Goal: Task Accomplishment & Management: Manage account settings

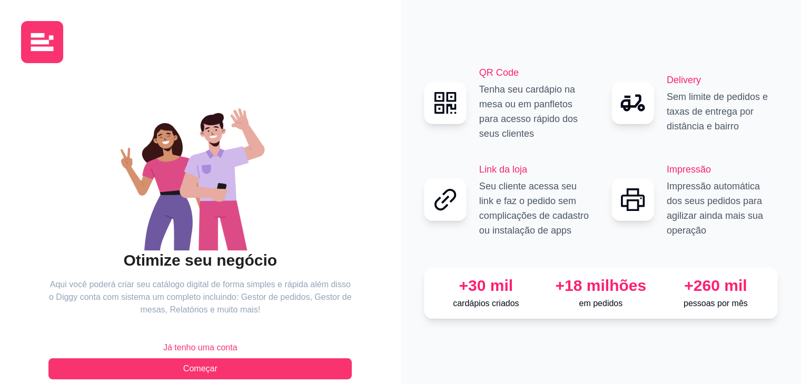
scroll to position [16, 0]
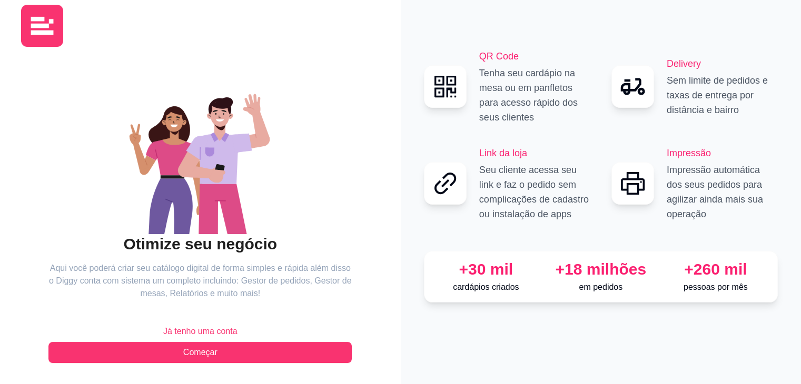
click at [255, 326] on button "Já tenho uma conta" at bounding box center [199, 331] width 303 height 21
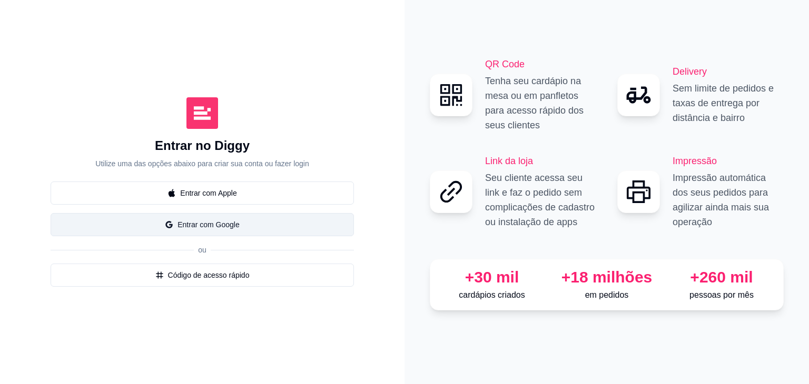
click at [268, 230] on button "Entrar com Google" at bounding box center [202, 224] width 303 height 23
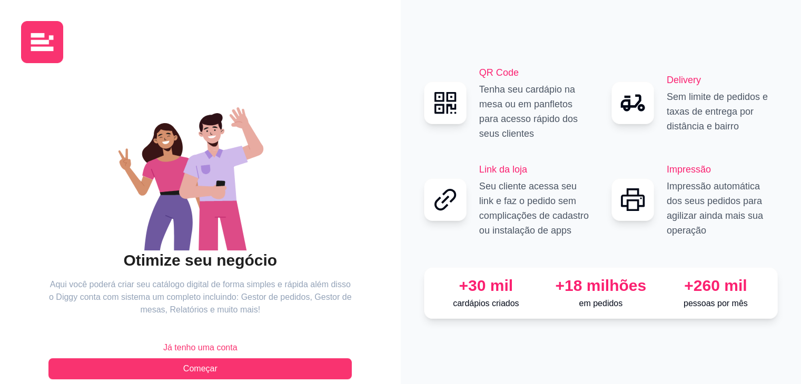
click at [226, 344] on span "Já tenho uma conta" at bounding box center [200, 348] width 74 height 13
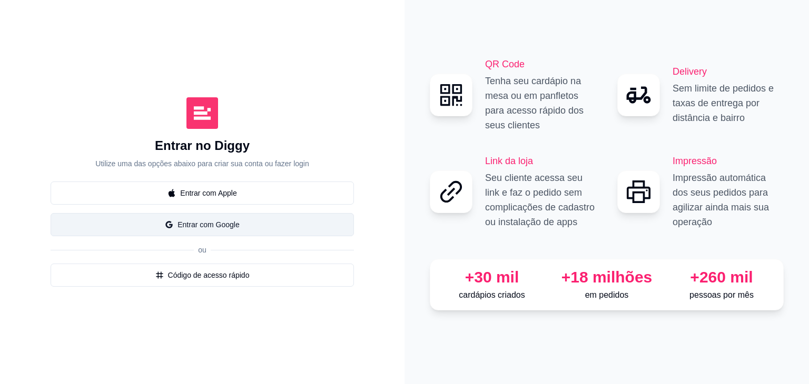
click at [262, 230] on button "Entrar com Google" at bounding box center [202, 224] width 303 height 23
click at [310, 232] on button "Entrar com Google" at bounding box center [202, 224] width 303 height 23
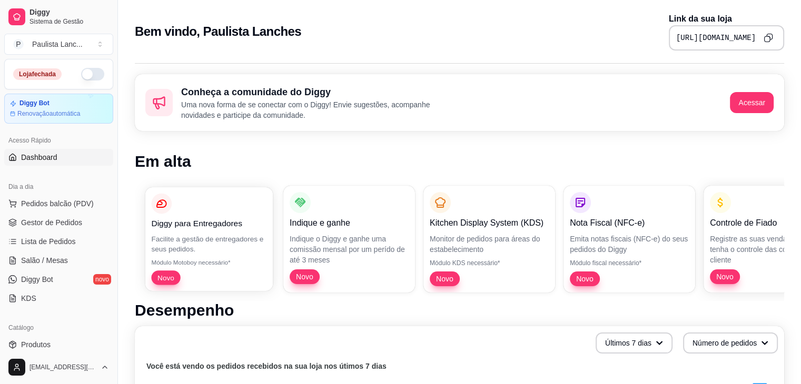
click at [202, 271] on p "Novo" at bounding box center [208, 278] width 115 height 14
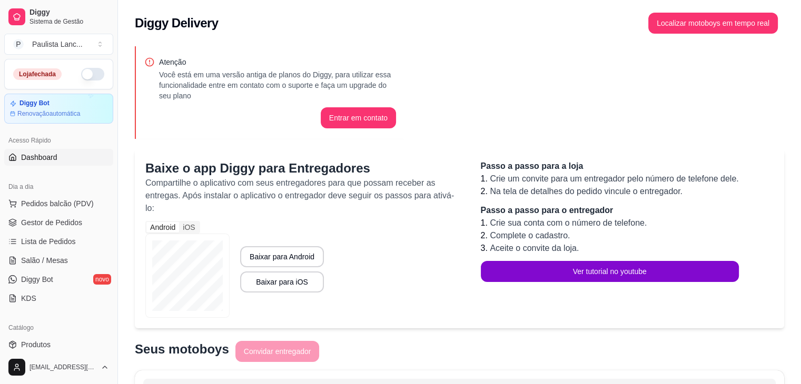
click at [56, 157] on span "Dashboard" at bounding box center [39, 157] width 36 height 11
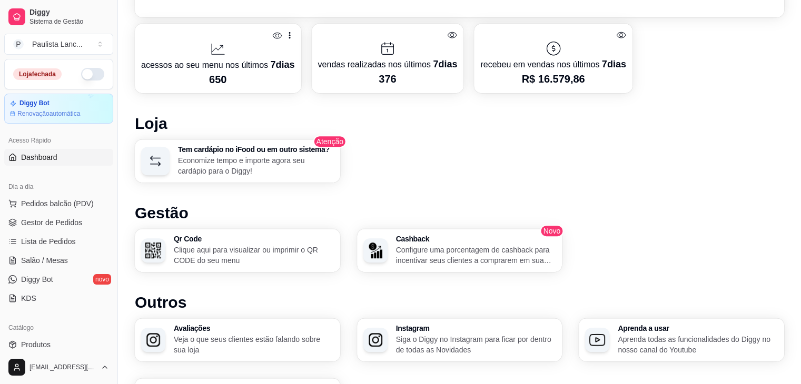
scroll to position [538, 0]
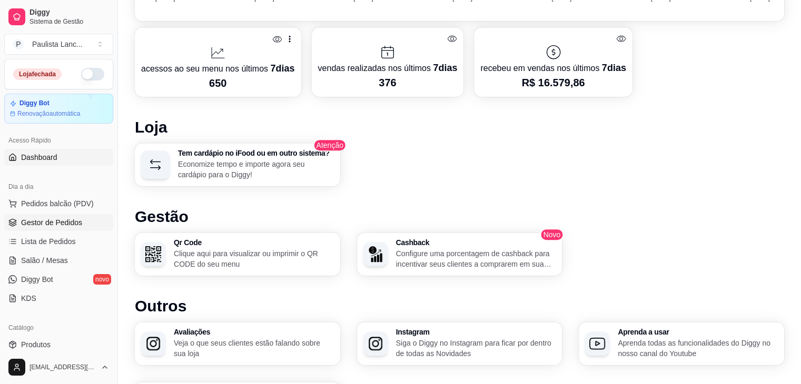
click at [53, 224] on span "Gestor de Pedidos" at bounding box center [51, 222] width 61 height 11
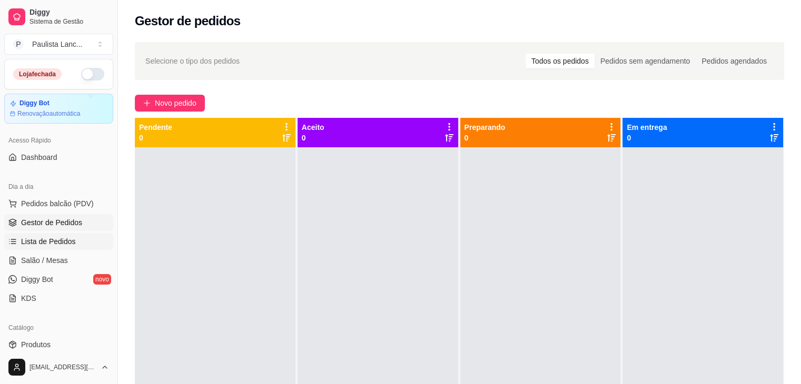
click at [61, 242] on span "Lista de Pedidos" at bounding box center [48, 241] width 55 height 11
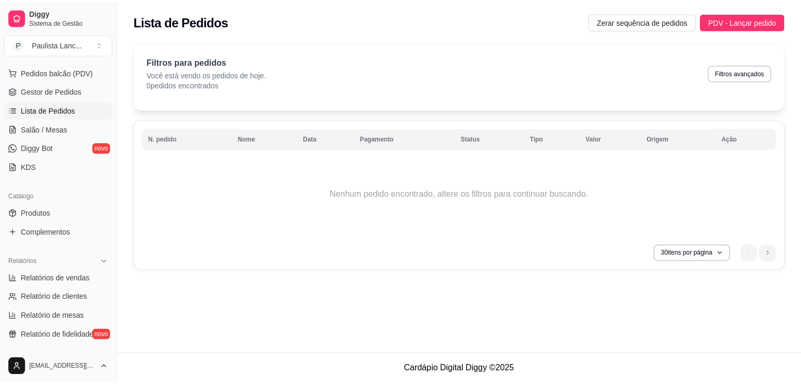
scroll to position [132, 0]
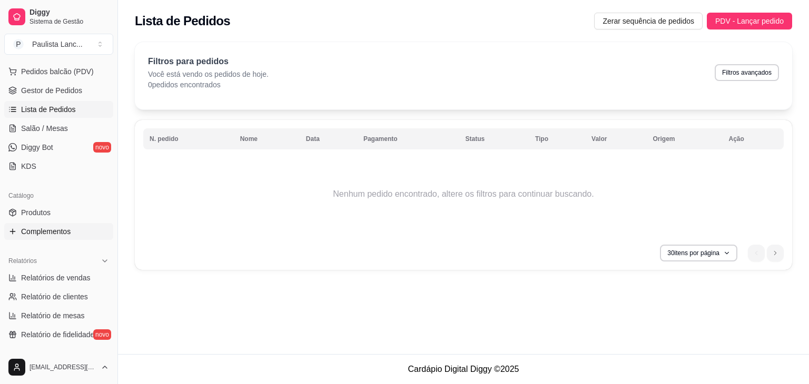
click at [67, 234] on span "Complementos" at bounding box center [45, 231] width 49 height 11
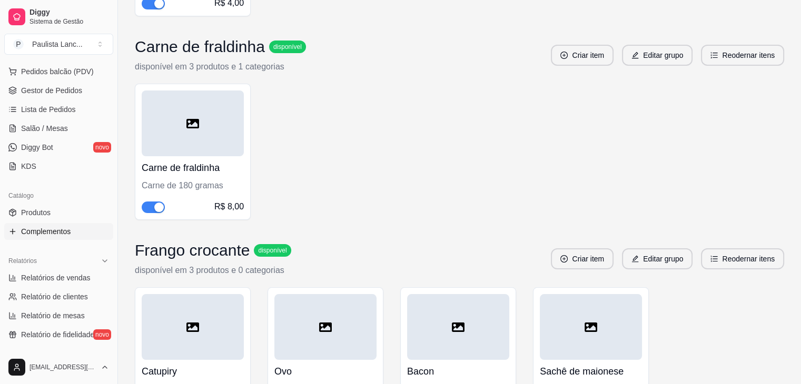
scroll to position [3997, 0]
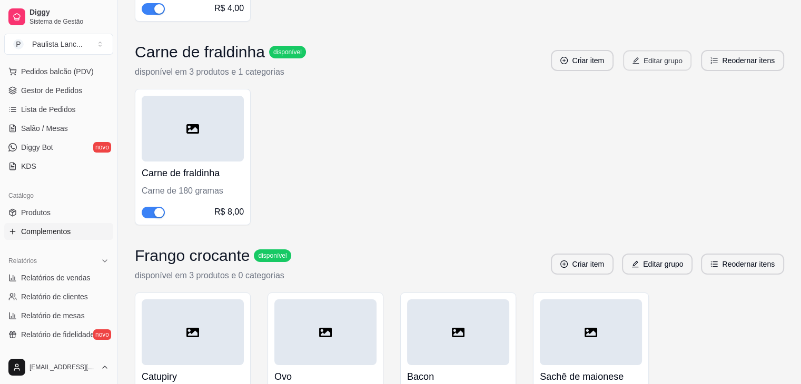
click at [653, 51] on button "Editar grupo" at bounding box center [657, 61] width 68 height 21
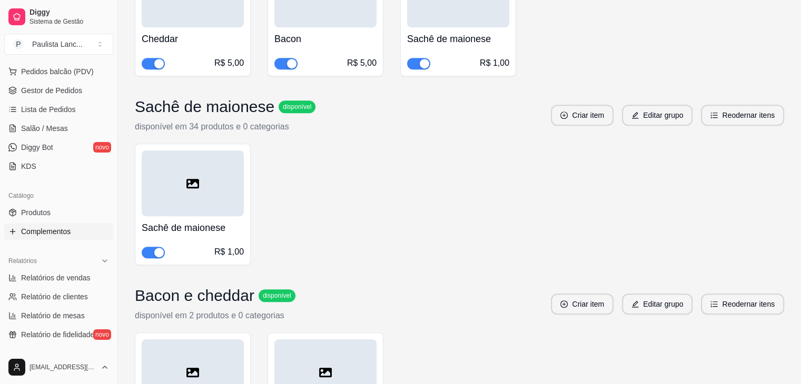
scroll to position [4524, 0]
click at [67, 216] on link "Produtos" at bounding box center [58, 212] width 109 height 17
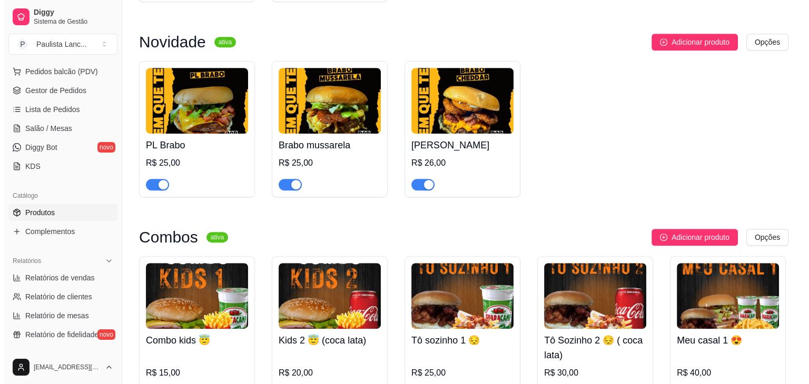
scroll to position [496, 0]
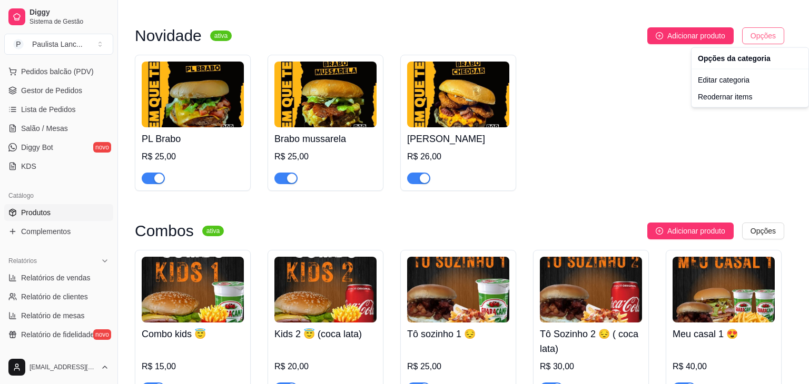
click at [727, 77] on div "Editar categoria" at bounding box center [750, 80] width 113 height 17
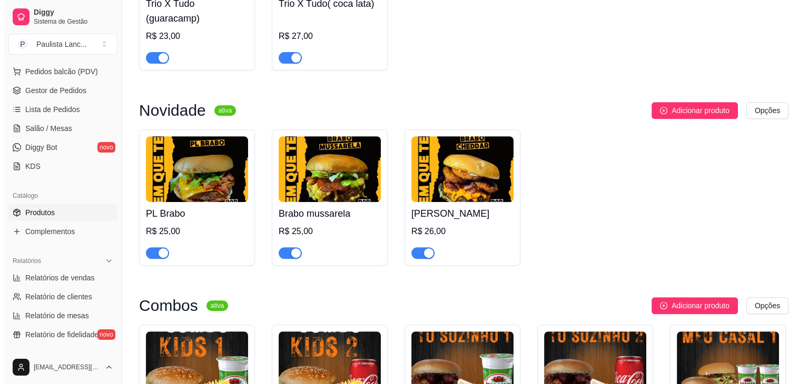
scroll to position [428, 0]
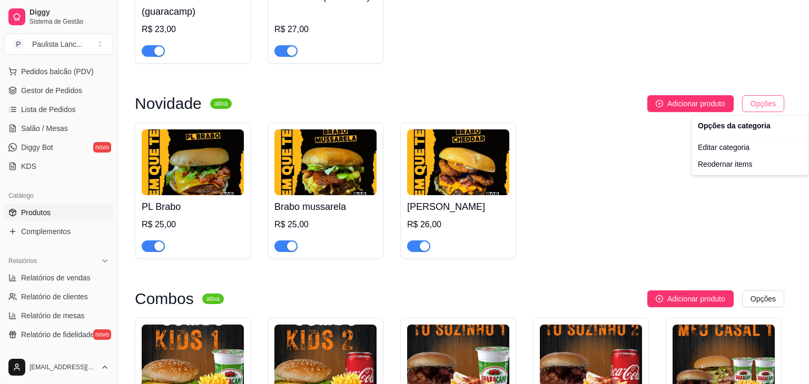
click at [734, 147] on div "Editar categoria" at bounding box center [750, 147] width 113 height 17
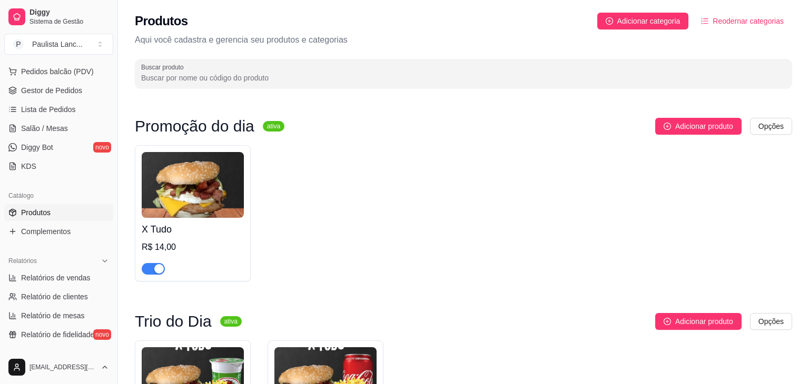
scroll to position [341, 0]
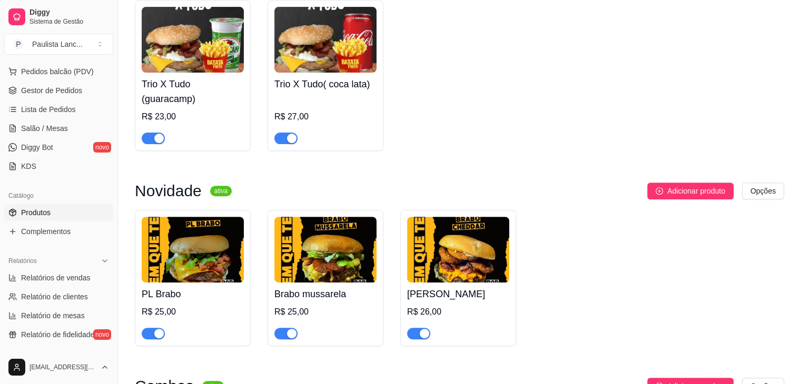
click at [234, 258] on img at bounding box center [193, 250] width 102 height 66
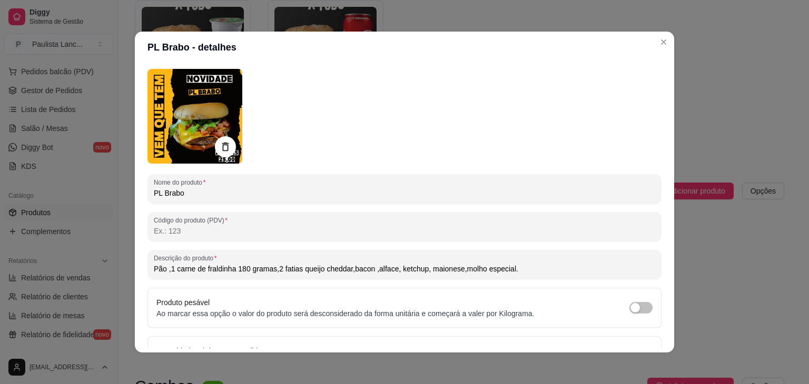
scroll to position [0, 0]
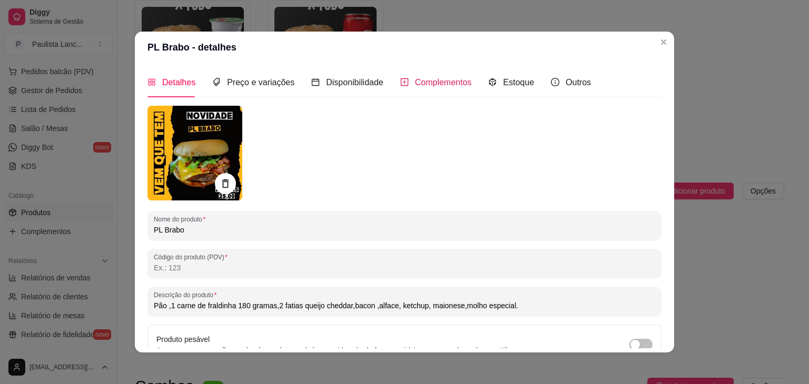
click at [445, 84] on span "Complementos" at bounding box center [443, 82] width 57 height 9
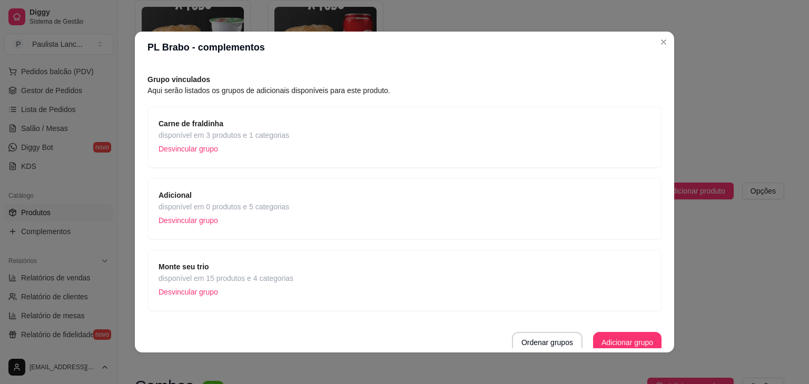
scroll to position [33, 0]
click at [360, 118] on div "Carne de fraldinha disponível em 3 produtos e 1 categorias Desvincular grupo" at bounding box center [405, 135] width 492 height 39
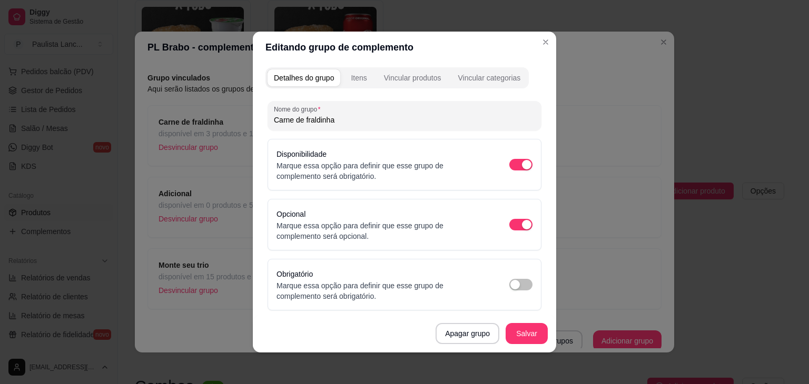
scroll to position [103, 0]
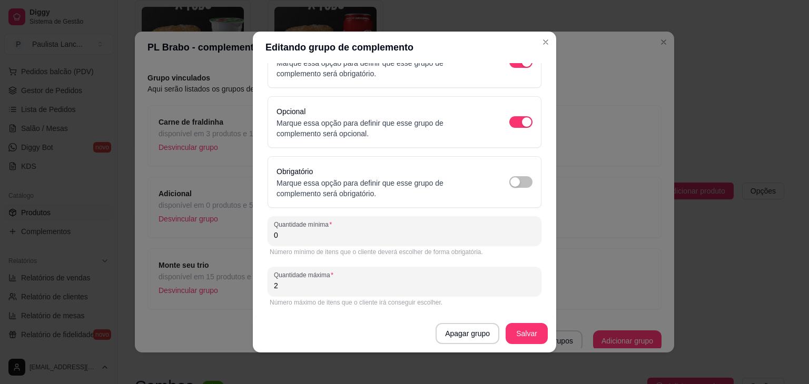
click at [361, 286] on input "2" at bounding box center [404, 286] width 261 height 11
click at [301, 289] on input "2" at bounding box center [404, 286] width 261 height 11
type input "1"
click at [524, 336] on button "Salvar" at bounding box center [526, 334] width 41 height 21
click at [524, 344] on button "Salvar" at bounding box center [527, 333] width 42 height 21
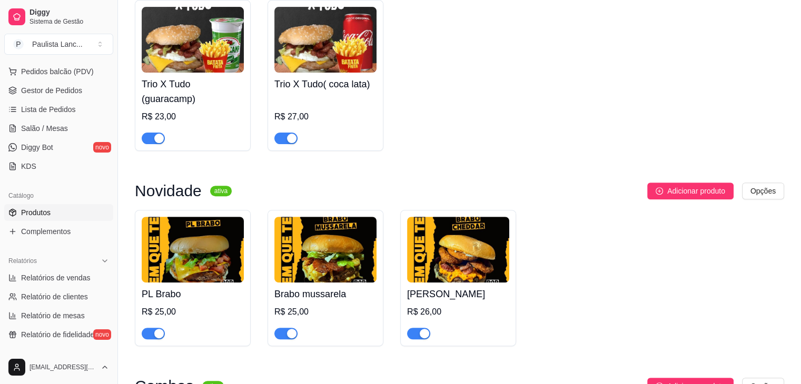
click at [313, 261] on img at bounding box center [325, 250] width 102 height 66
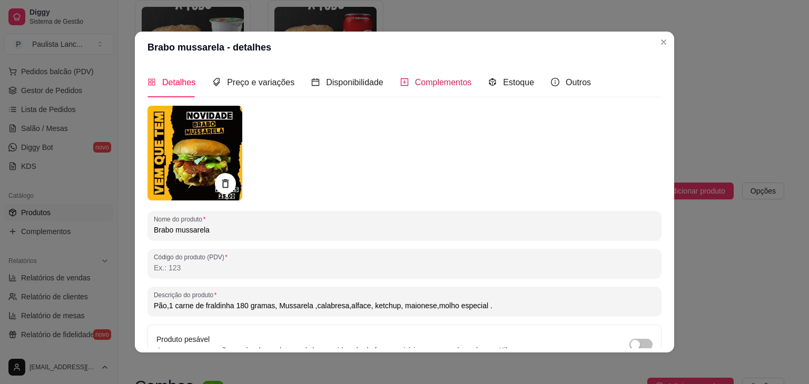
click at [459, 86] on span "Complementos" at bounding box center [443, 82] width 57 height 9
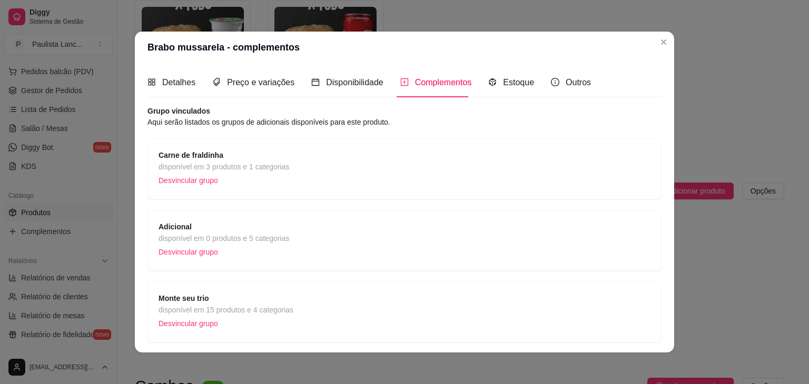
click at [374, 178] on div "Carne de fraldinha disponível em 3 produtos e 1 categorias Desvincular grupo" at bounding box center [405, 169] width 492 height 39
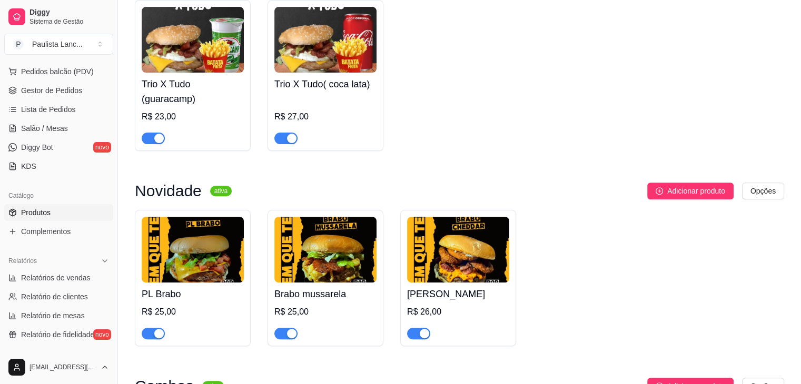
click at [467, 247] on img at bounding box center [458, 250] width 102 height 66
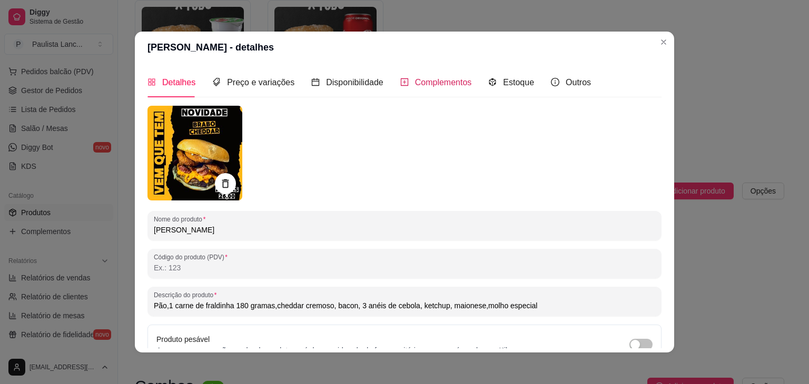
drag, startPoint x: 449, startPoint y: 84, endPoint x: 423, endPoint y: 77, distance: 27.2
click at [423, 78] on span "Complementos" at bounding box center [443, 82] width 57 height 9
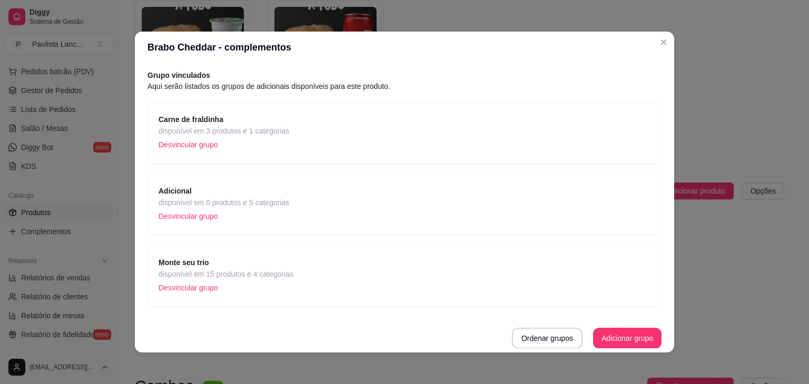
scroll to position [0, 0]
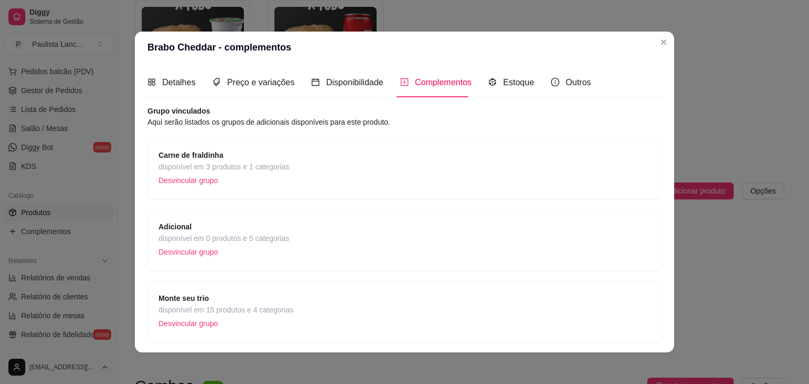
click at [517, 159] on div "Carne de fraldinha disponível em 3 produtos e 1 categorias Desvincular grupo" at bounding box center [405, 169] width 492 height 39
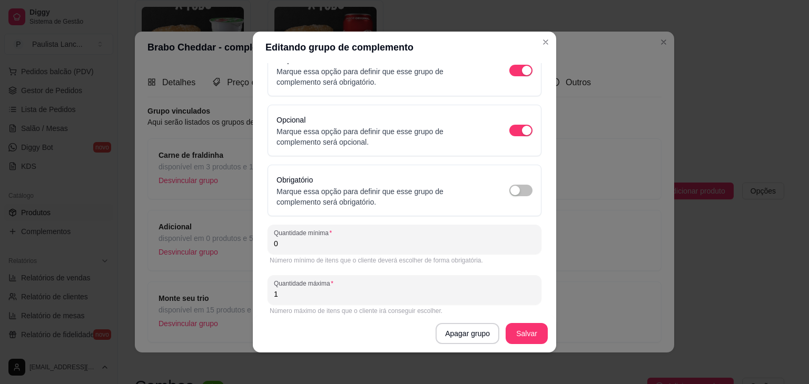
scroll to position [103, 0]
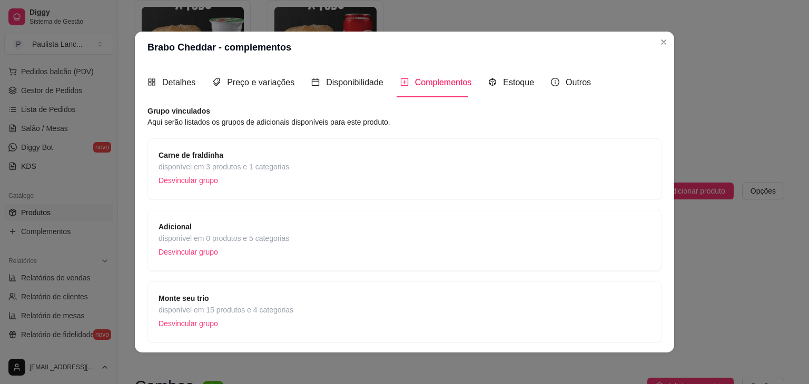
click at [340, 234] on div "Adicional disponível em 0 produtos e 5 categorias Desvincular grupo" at bounding box center [405, 240] width 492 height 39
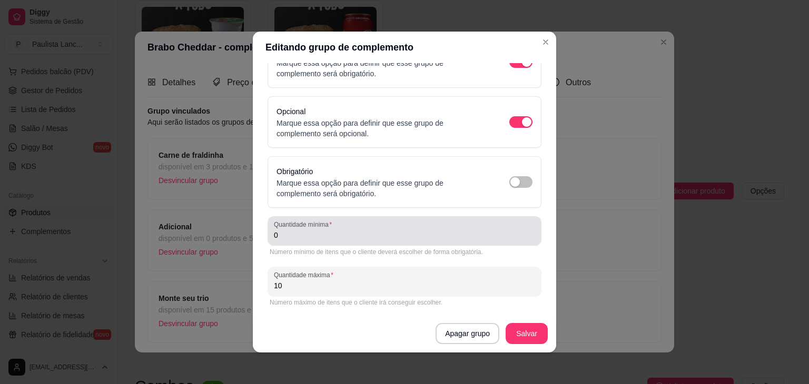
scroll to position [0, 0]
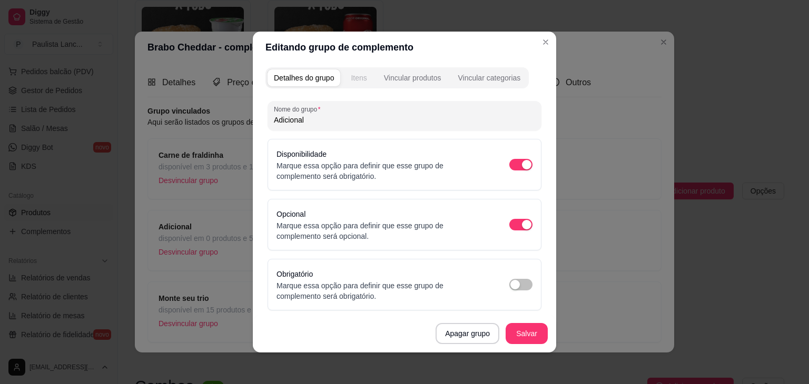
click at [356, 75] on div "Itens" at bounding box center [359, 78] width 16 height 11
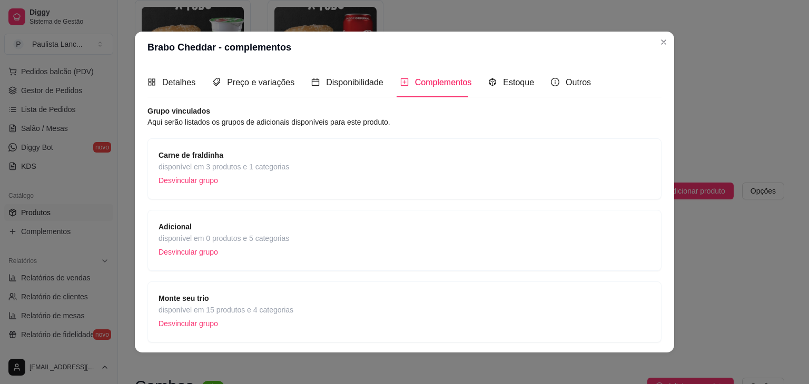
click at [398, 299] on div "Monte seu trio disponível em 15 produtos e 4 categorias Desvincular grupo" at bounding box center [405, 312] width 492 height 39
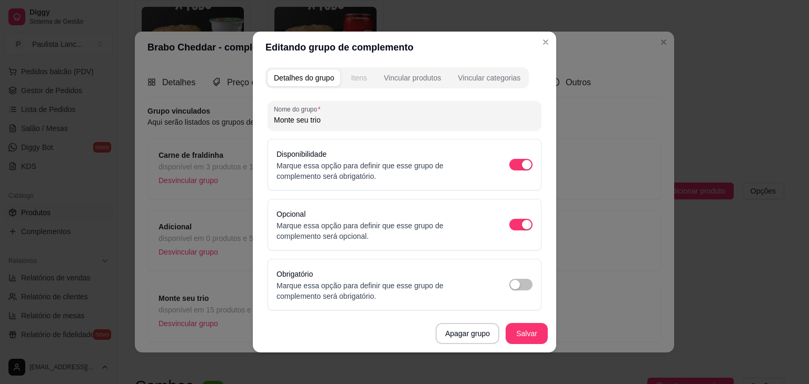
click at [351, 75] on div "Itens" at bounding box center [359, 78] width 16 height 11
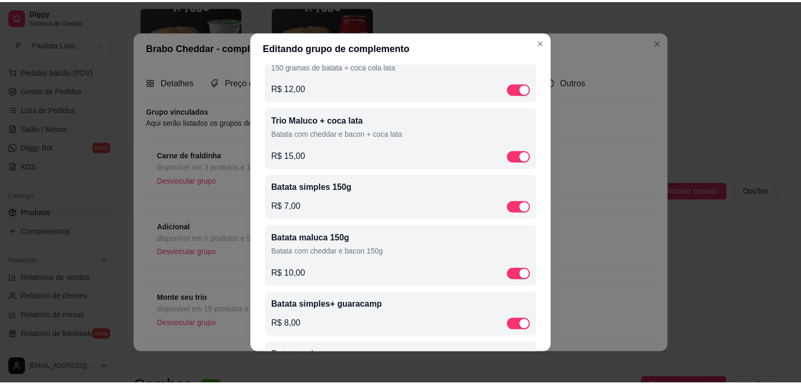
scroll to position [164, 0]
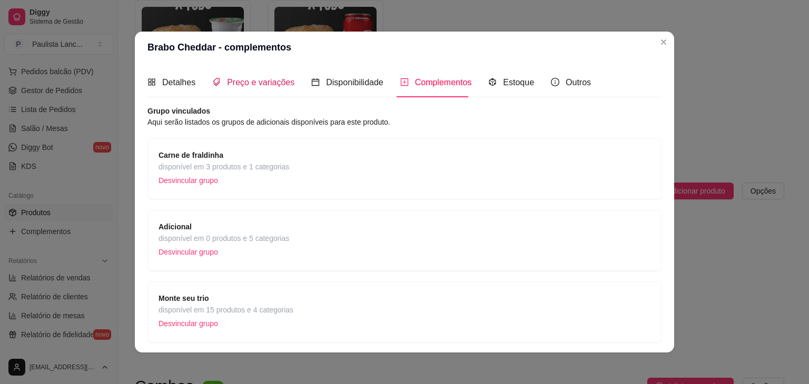
click at [273, 83] on span "Preço e variações" at bounding box center [260, 82] width 67 height 9
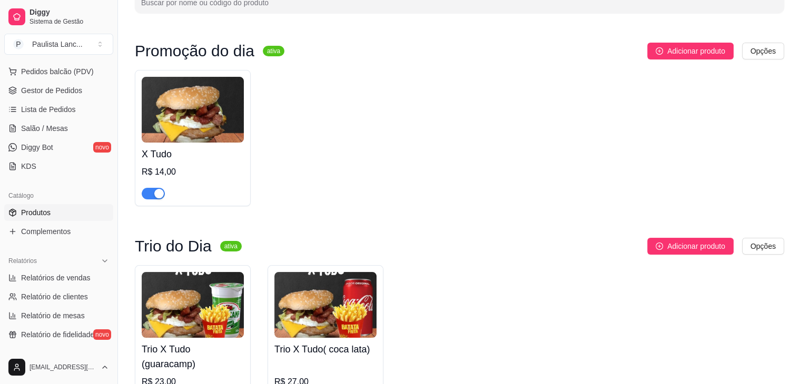
scroll to position [0, 0]
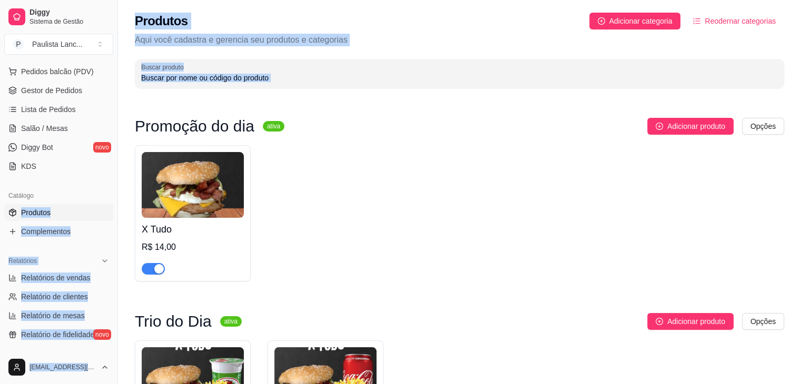
drag, startPoint x: 137, startPoint y: 107, endPoint x: 39, endPoint y: 191, distance: 129.2
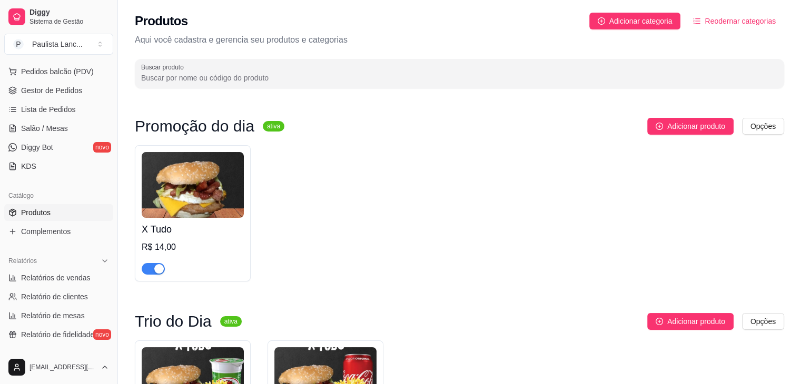
click at [316, 222] on div "X Tudo R$ 14,00" at bounding box center [459, 213] width 649 height 136
click at [82, 278] on span "Relatórios de vendas" at bounding box center [56, 278] width 70 height 11
select select "ALL"
select select "0"
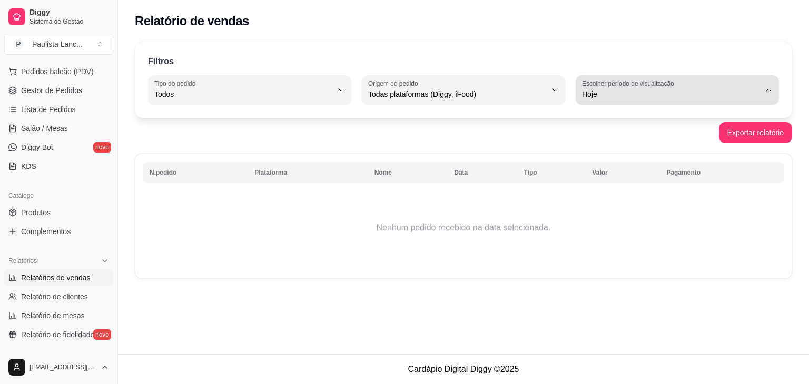
click at [761, 94] on button "Escolher período de visualização Hoje" at bounding box center [677, 89] width 203 height 29
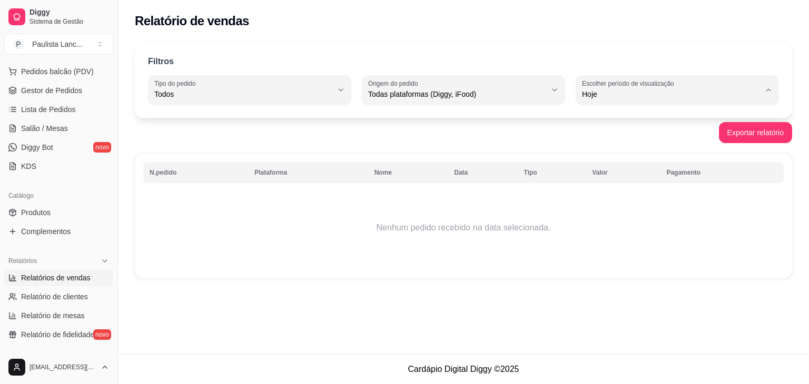
click at [655, 154] on span "7 dias" at bounding box center [672, 153] width 169 height 10
type input "7"
select select "7"
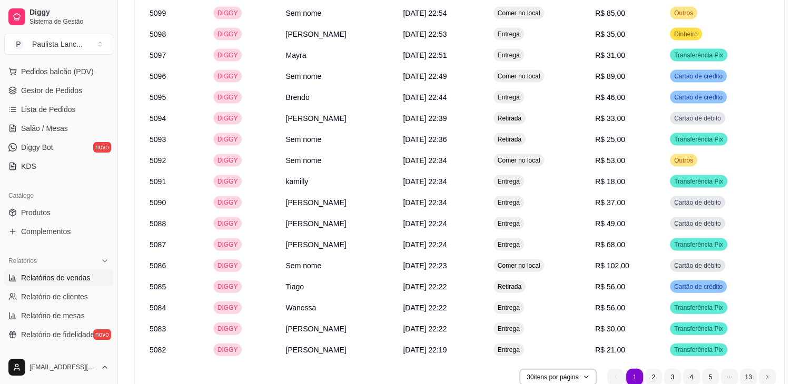
scroll to position [2252, 0]
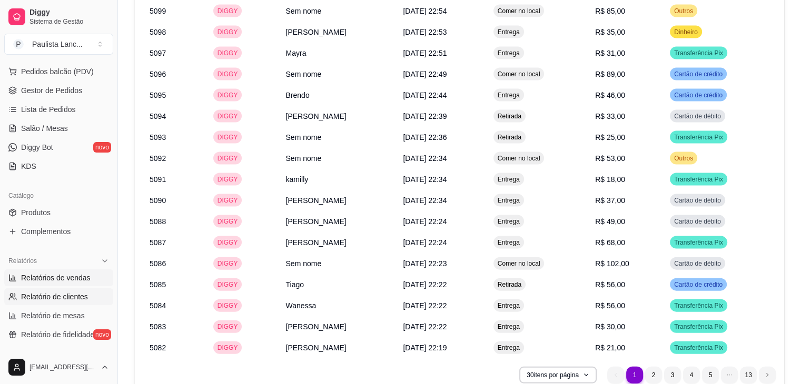
click at [85, 298] on span "Relatório de clientes" at bounding box center [54, 297] width 67 height 11
select select "30"
select select "HIGHEST_TOTAL_SPENT_WITH_ORDERS"
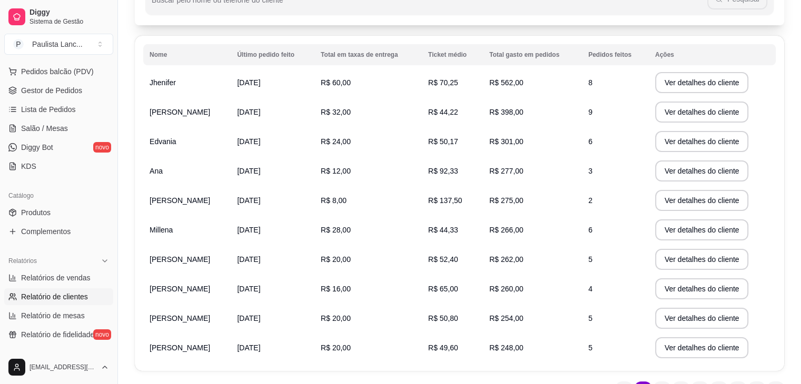
scroll to position [124, 0]
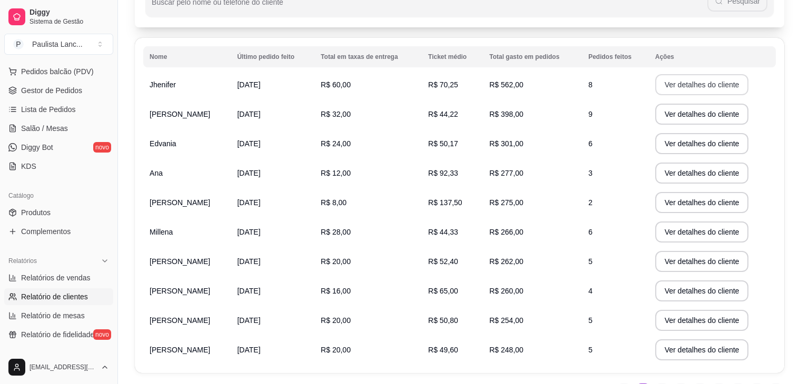
click at [710, 93] on button "Ver detalhes do cliente" at bounding box center [702, 84] width 94 height 21
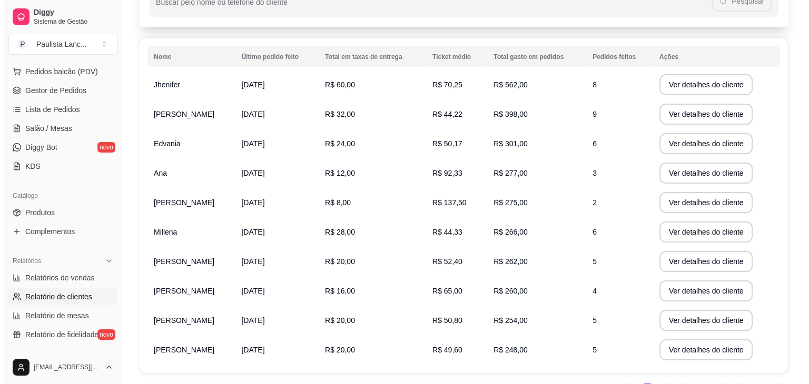
scroll to position [0, 0]
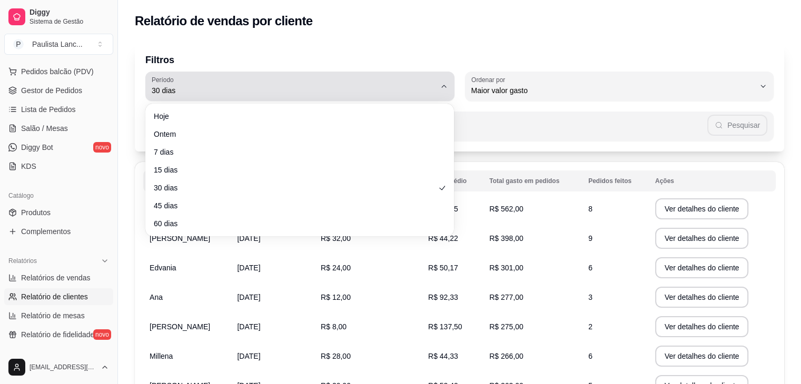
click at [449, 91] on button "Período 30 dias" at bounding box center [299, 86] width 309 height 29
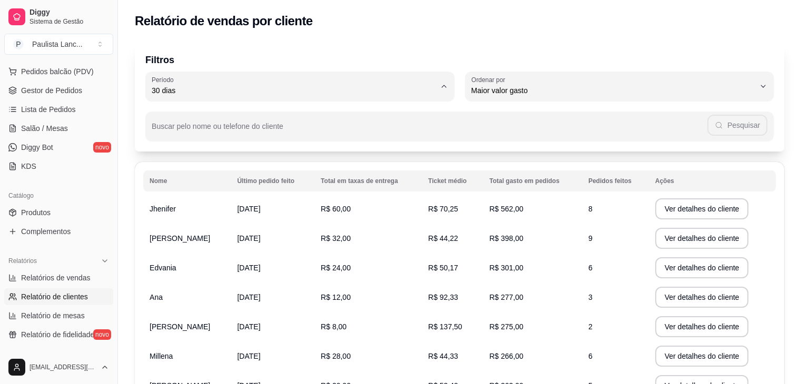
click at [312, 224] on span "60 dias" at bounding box center [295, 219] width 270 height 10
type input "60"
select select "60"
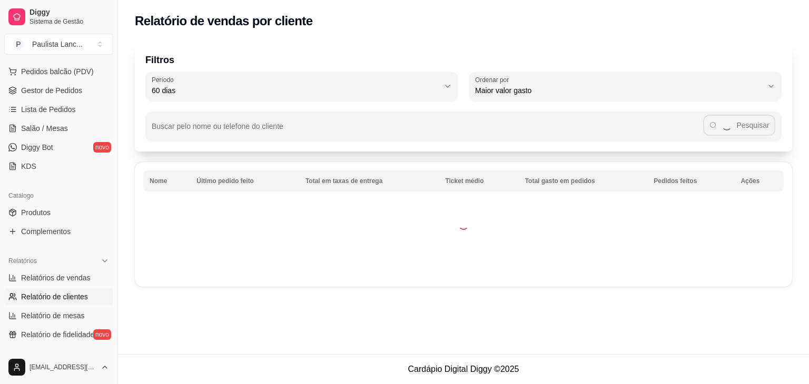
scroll to position [10, 0]
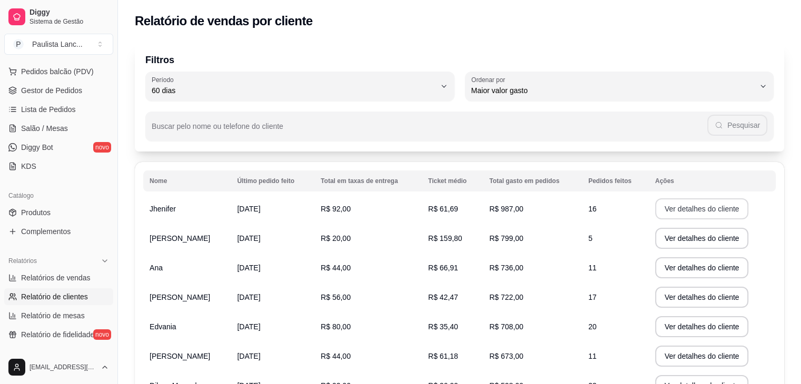
click at [706, 207] on button "Ver detalhes do cliente" at bounding box center [702, 209] width 94 height 21
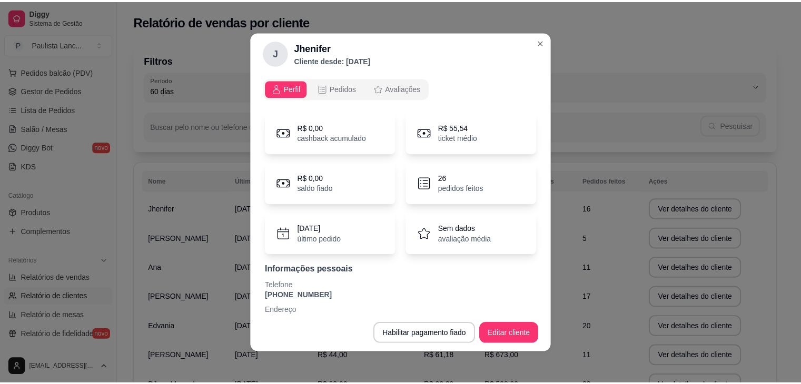
scroll to position [22, 0]
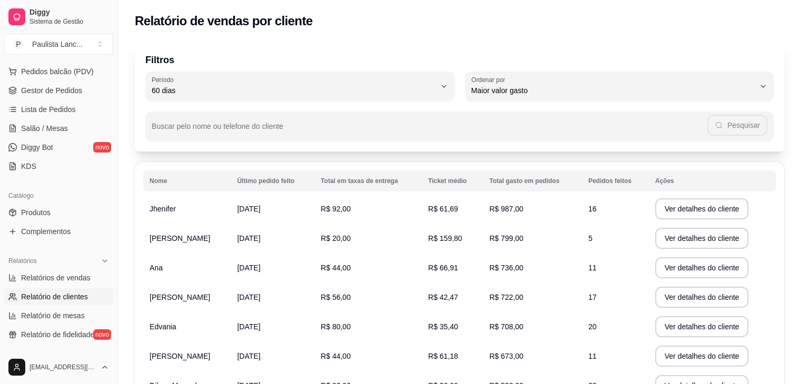
click at [543, 37] on div "Filtros 60 Período Hoje Ontem 7 dias 15 dias 30 dias 45 dias 60 dias Período 60…" at bounding box center [459, 287] width 683 height 502
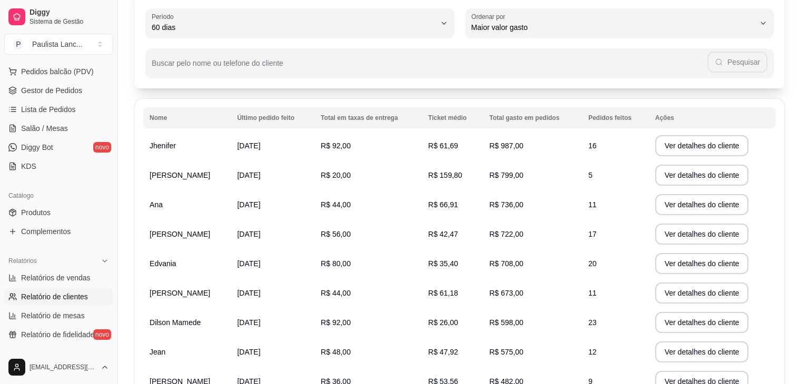
scroll to position [59, 0]
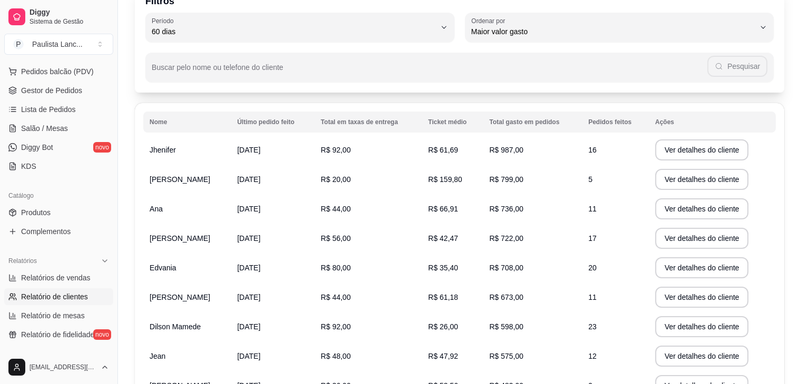
click at [638, 182] on td "5" at bounding box center [615, 179] width 67 height 29
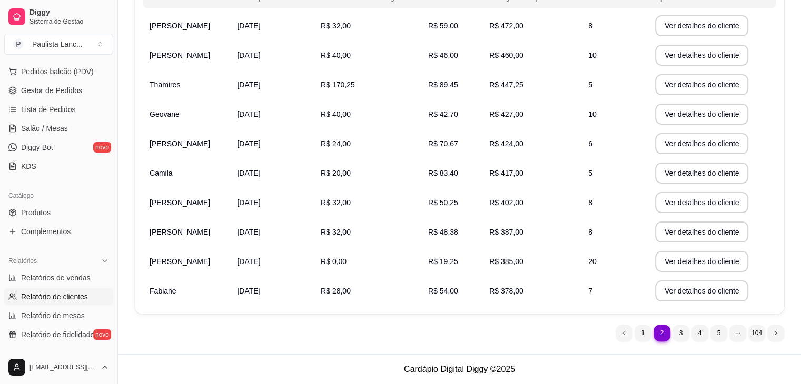
scroll to position [0, 0]
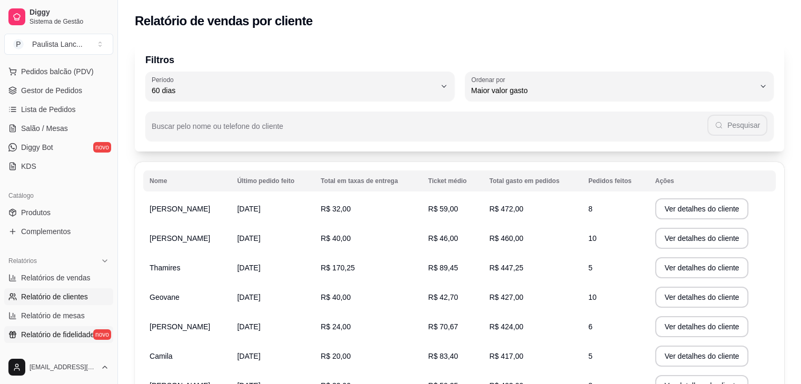
click at [70, 332] on span "Relatório de fidelidade" at bounding box center [57, 335] width 73 height 11
